Goal: Information Seeking & Learning: Learn about a topic

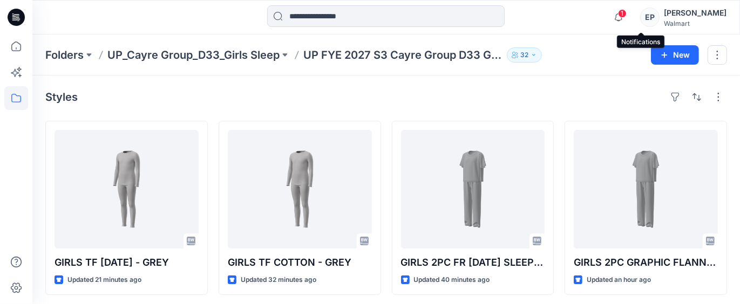
click at [627, 14] on span "1" at bounding box center [622, 13] width 9 height 9
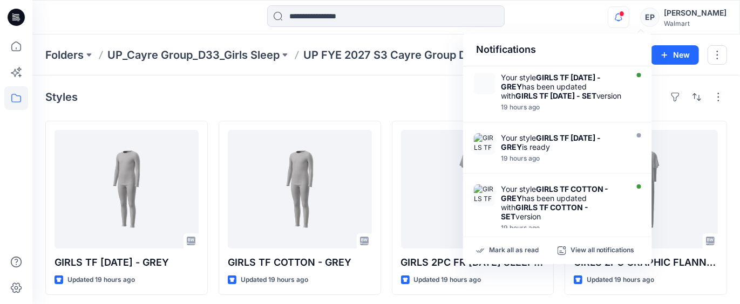
click at [575, 16] on div "Notifications Your style GIRLS TF [DATE] - GREY has been updated with GIRLS TF …" at bounding box center [385, 17] width 707 height 24
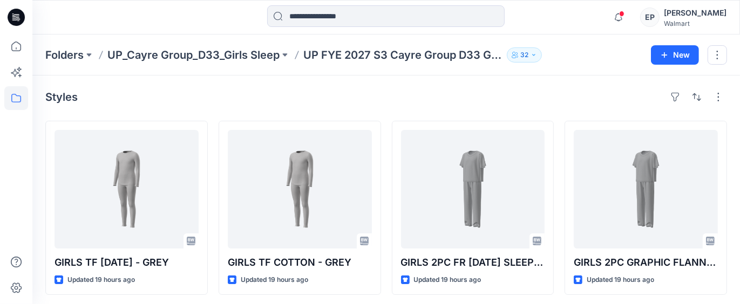
click at [366, 86] on div "Styles GIRLS TF [DATE] - GREY Updated 19 hours ago GIRLS 3PC RIB SET - GREY Upd…" at bounding box center [386, 284] width 708 height 417
click at [71, 56] on p "Folders" at bounding box center [64, 54] width 38 height 15
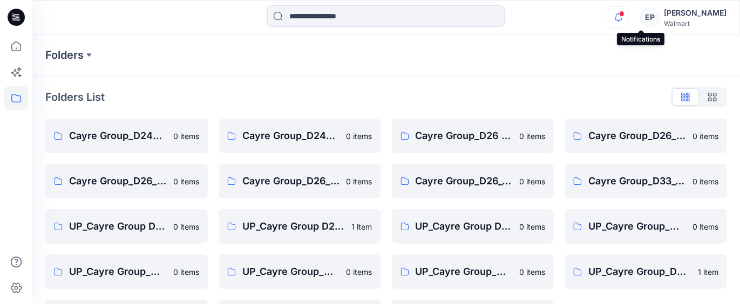
click at [622, 20] on icon "button" at bounding box center [619, 16] width 8 height 7
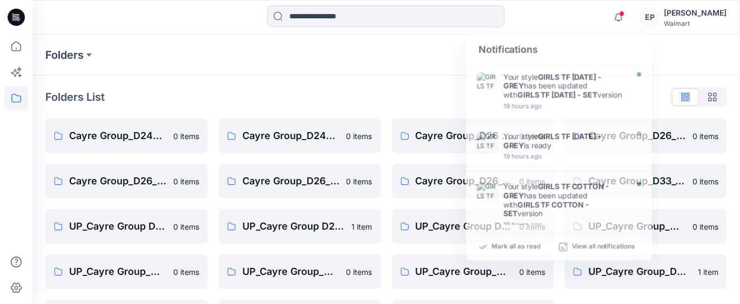
click at [700, 62] on div "Folders" at bounding box center [386, 55] width 708 height 41
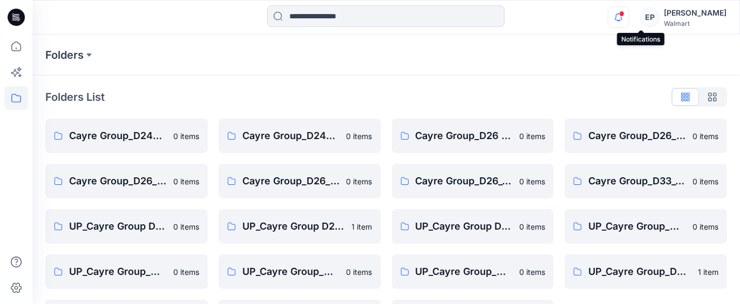
click at [629, 15] on icon "button" at bounding box center [618, 17] width 21 height 22
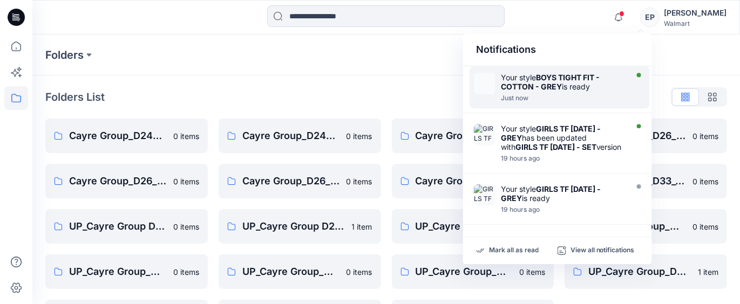
click at [549, 81] on strong "BOYS TIGHT FIT - COTTON - GREY" at bounding box center [550, 82] width 99 height 18
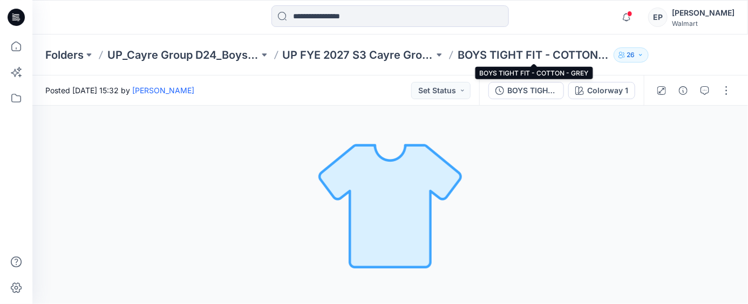
click at [500, 57] on p "BOYS TIGHT FIT - COTTON - GREY" at bounding box center [534, 54] width 152 height 15
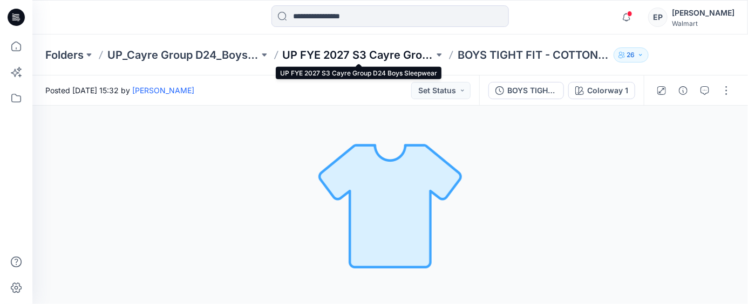
click at [395, 55] on p "UP FYE 2027 S3 Cayre Group D24 Boys Sleepwear" at bounding box center [359, 54] width 152 height 15
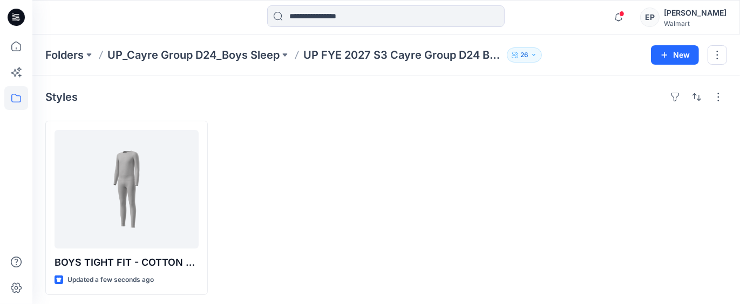
scroll to position [2, 0]
click at [403, 101] on div "Styles" at bounding box center [386, 94] width 682 height 17
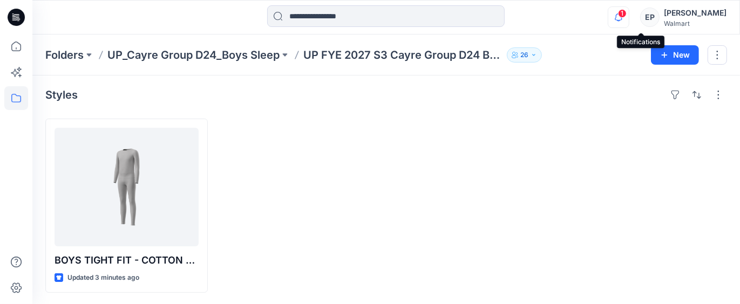
click at [629, 16] on icon "button" at bounding box center [618, 17] width 21 height 22
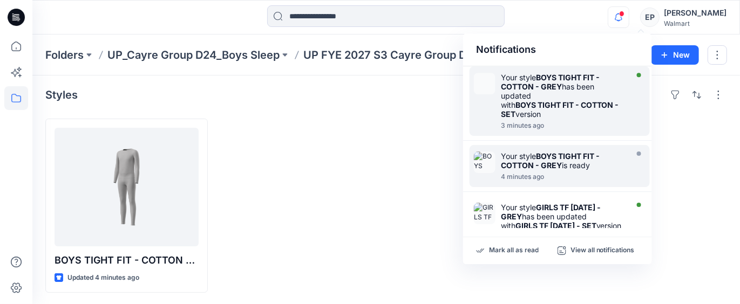
click at [547, 89] on strong "BOYS TIGHT FIT - COTTON - GREY" at bounding box center [550, 82] width 99 height 18
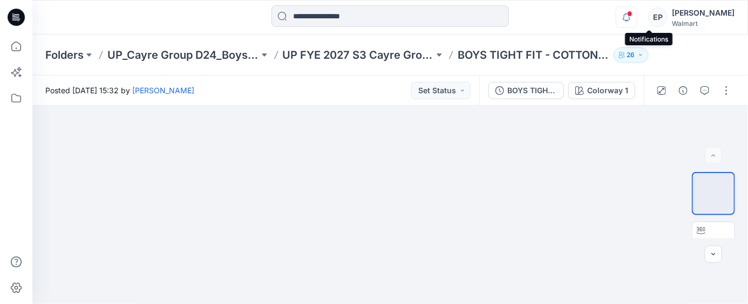
click at [637, 18] on icon "button" at bounding box center [626, 17] width 21 height 22
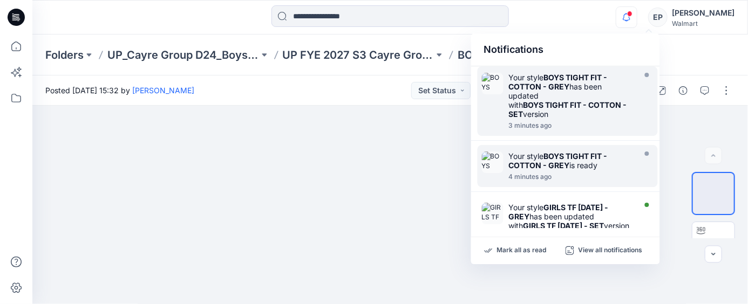
click at [552, 90] on strong "BOYS TIGHT FIT - COTTON - GREY" at bounding box center [558, 82] width 99 height 18
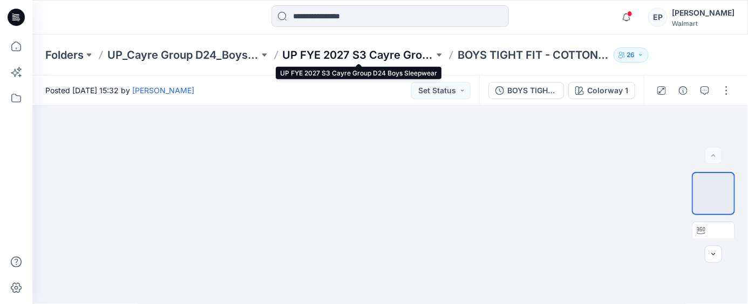
click at [370, 53] on p "UP FYE 2027 S3 Cayre Group D24 Boys Sleepwear" at bounding box center [359, 54] width 152 height 15
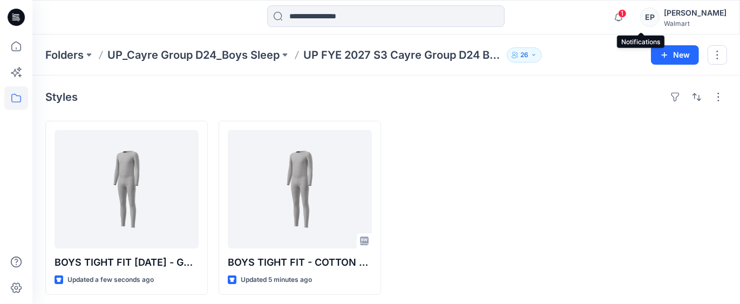
click at [627, 15] on span "1" at bounding box center [622, 13] width 9 height 9
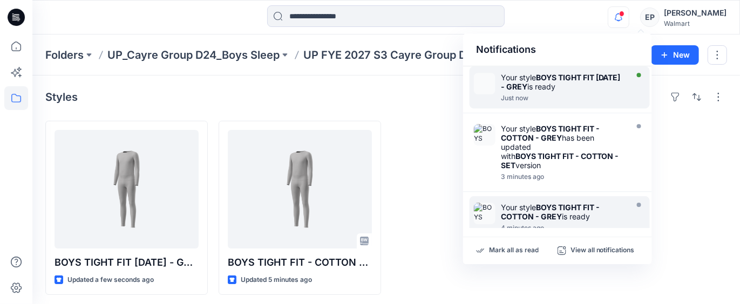
click at [576, 84] on div "Your style BOYS TIGHT FIT [DATE] - GREY is ready" at bounding box center [563, 82] width 124 height 18
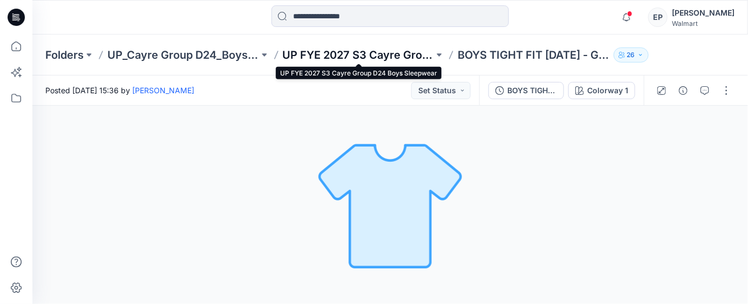
click at [357, 56] on p "UP FYE 2027 S3 Cayre Group D24 Boys Sleepwear" at bounding box center [359, 54] width 152 height 15
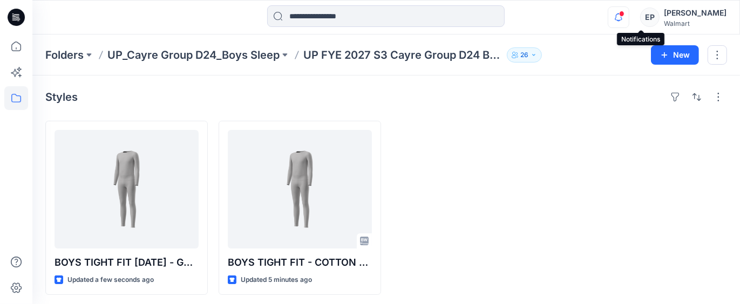
click at [629, 17] on icon "button" at bounding box center [618, 17] width 21 height 22
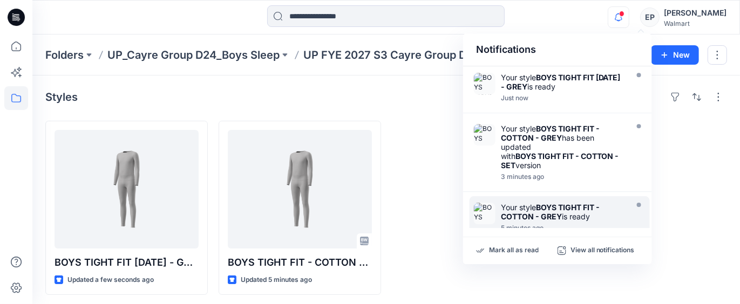
click at [436, 108] on div "Styles BOYS TIGHT FIT [DATE] - GREY Updated a few seconds ago BOYS TIGHT FIT - …" at bounding box center [386, 192] width 708 height 233
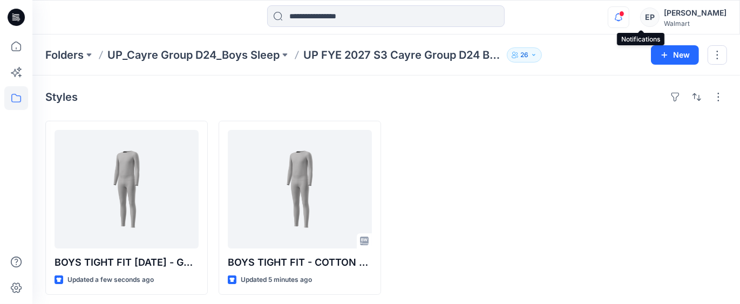
click at [629, 13] on icon "button" at bounding box center [618, 17] width 21 height 22
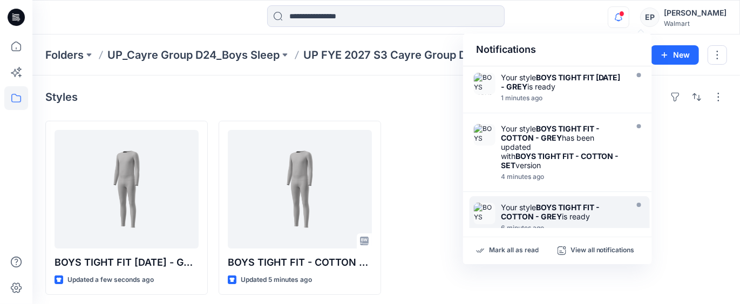
click at [700, 164] on div at bounding box center [646, 208] width 162 height 174
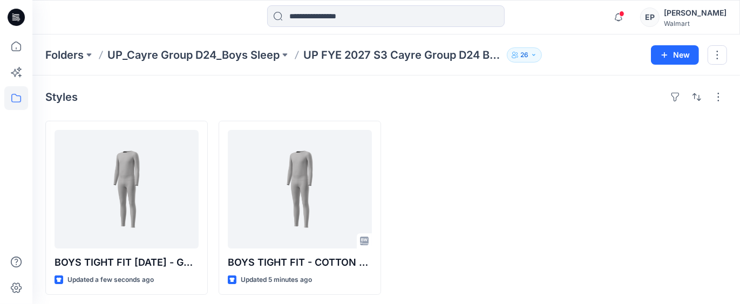
click at [549, 165] on div at bounding box center [473, 208] width 162 height 174
click at [624, 15] on span at bounding box center [621, 14] width 5 height 6
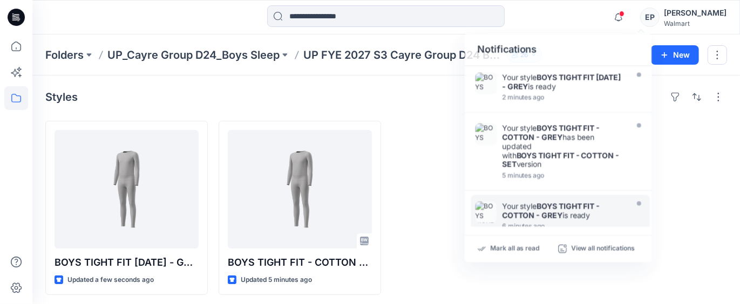
click at [695, 180] on div at bounding box center [646, 208] width 162 height 174
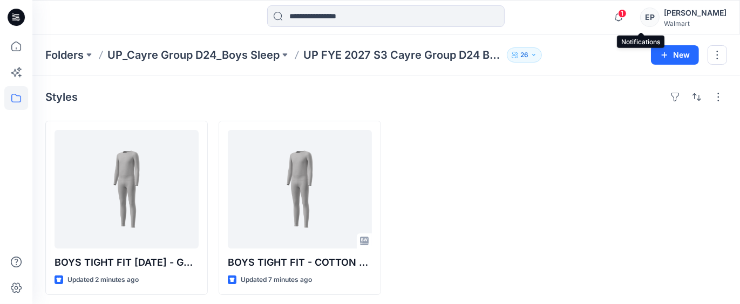
click at [627, 14] on span "1" at bounding box center [622, 13] width 9 height 9
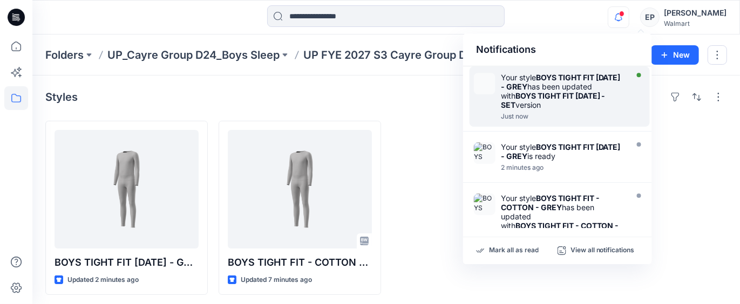
click at [568, 84] on strong "BOYS TIGHT FIT [DATE] - GREY" at bounding box center [561, 82] width 120 height 18
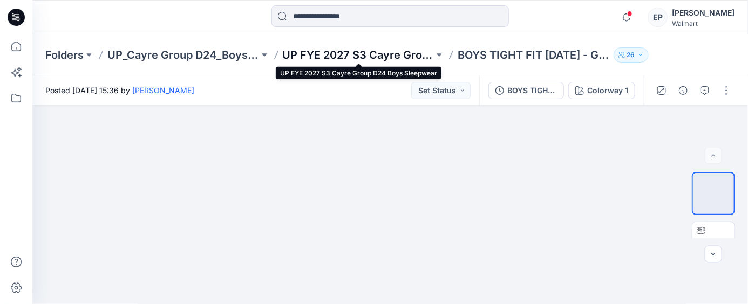
click at [383, 54] on p "UP FYE 2027 S3 Cayre Group D24 Boys Sleepwear" at bounding box center [359, 54] width 152 height 15
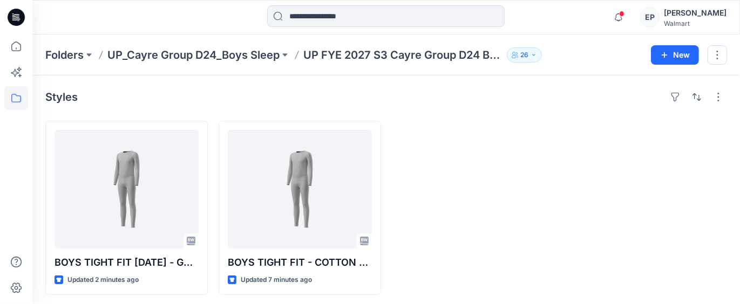
scroll to position [2, 0]
